Goal: Information Seeking & Learning: Learn about a topic

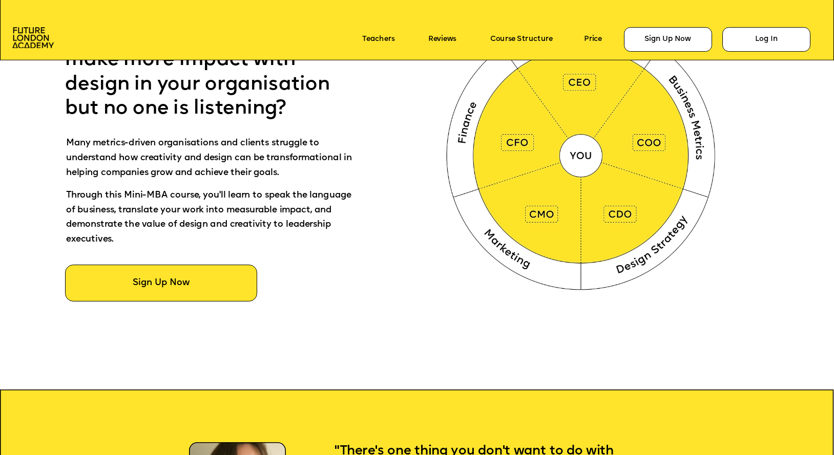
scroll to position [608, 0]
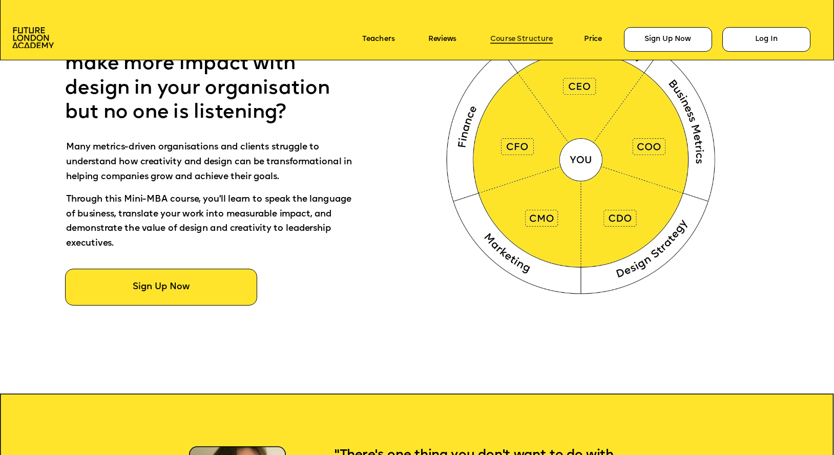
click at [523, 37] on link "Course Structure" at bounding box center [521, 39] width 62 height 8
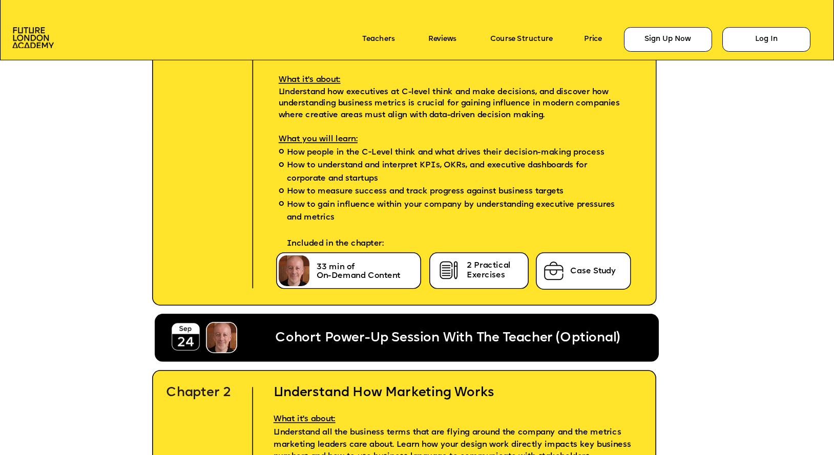
scroll to position [2562, 0]
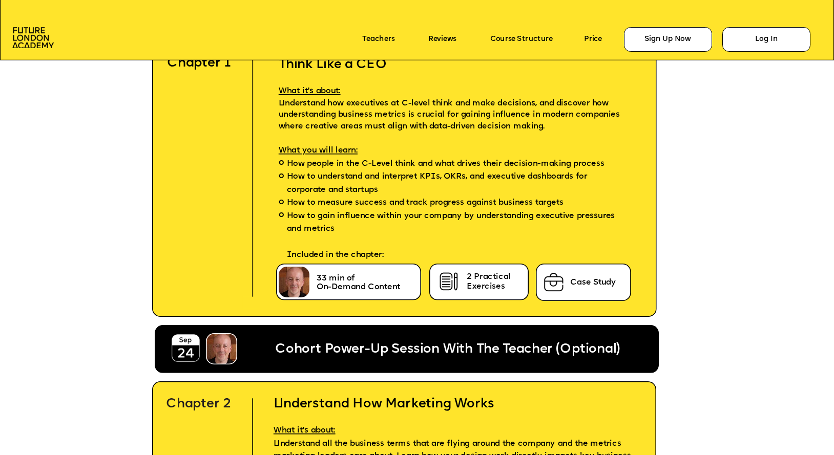
click at [298, 164] on span "How people in the C-Level think and what drives their decision-making process" at bounding box center [446, 164] width 318 height 13
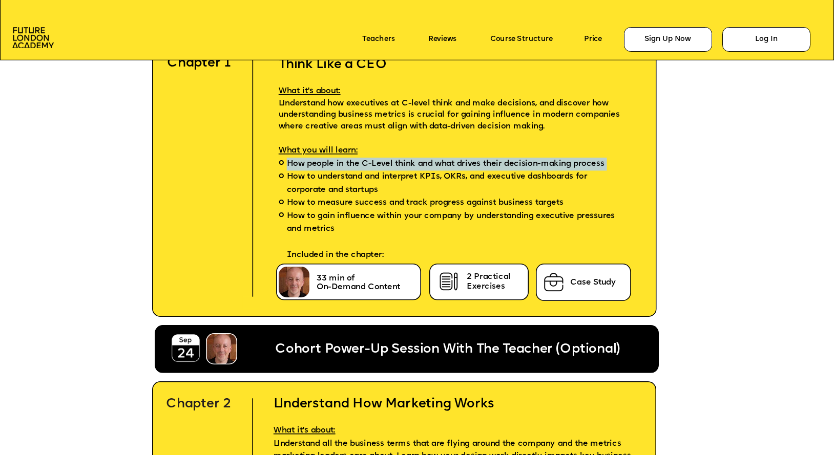
click at [298, 164] on span "How people in the C-Level think and what drives their decision-making process" at bounding box center [446, 164] width 318 height 13
click at [301, 165] on span "How people in the C-Level think and what drives their decision-making process" at bounding box center [446, 164] width 318 height 13
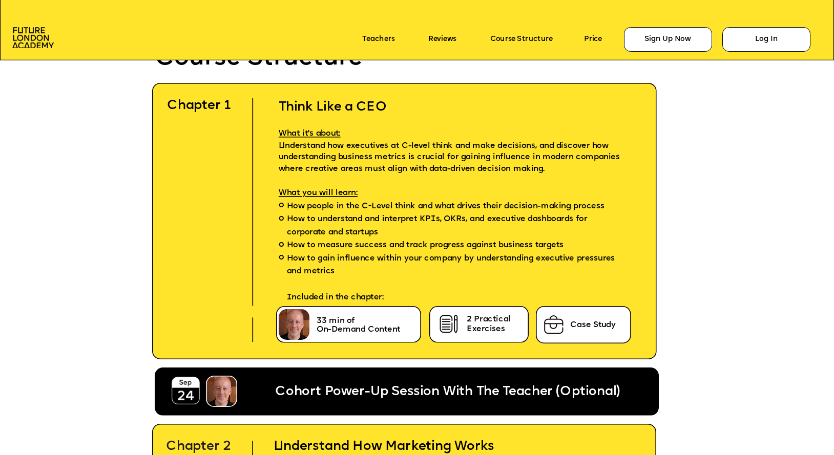
scroll to position [2514, 0]
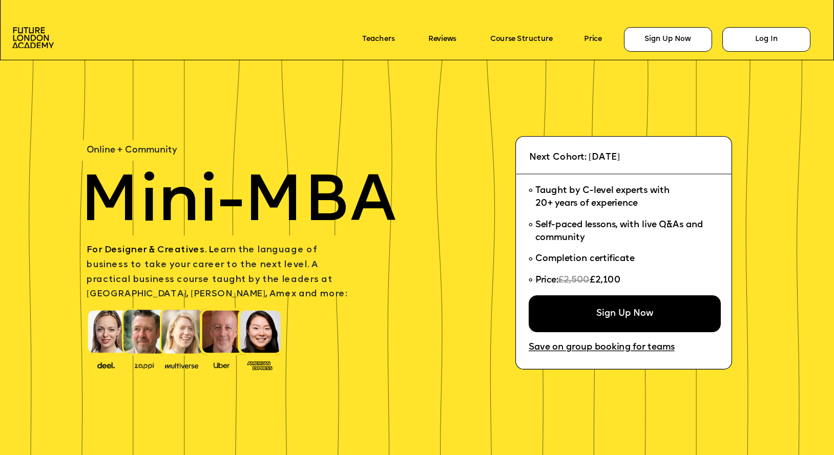
scroll to position [2514, 0]
